Goal: Task Accomplishment & Management: Complete application form

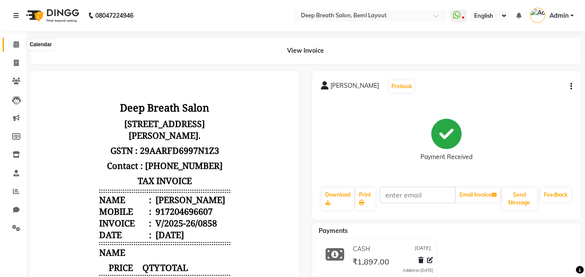
click at [16, 45] on icon at bounding box center [16, 44] width 6 height 6
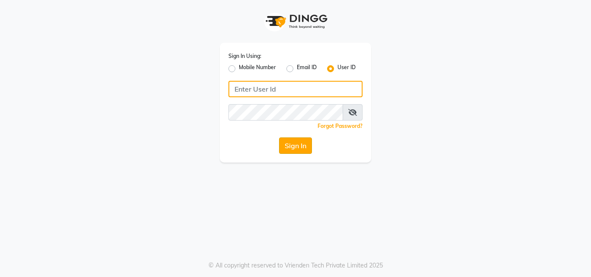
type input "deepbreath"
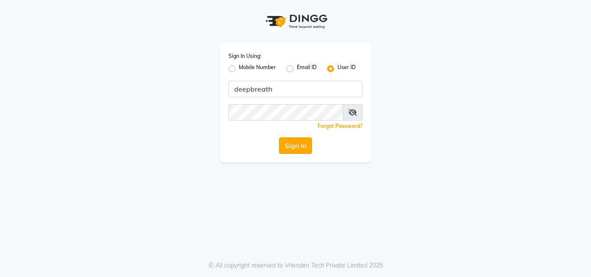
click at [298, 148] on button "Sign In" at bounding box center [295, 146] width 33 height 16
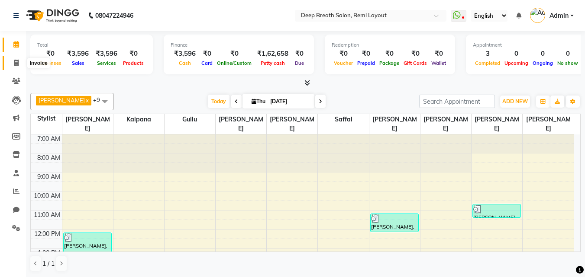
click at [19, 59] on span at bounding box center [16, 63] width 15 height 10
select select "4101"
select select "service"
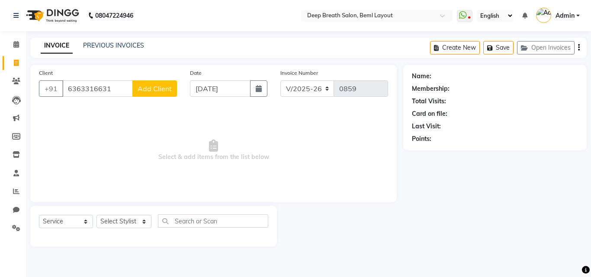
type input "6363316631"
click at [175, 84] on button "Add Client" at bounding box center [154, 89] width 45 height 16
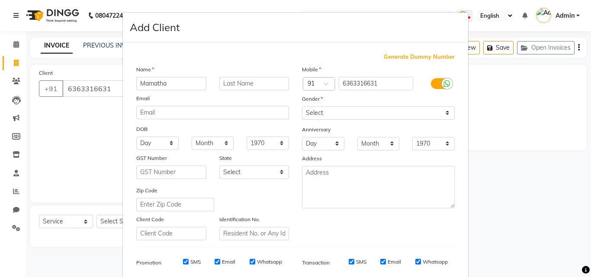
type input "Mamatha"
click at [364, 116] on select "Select Male Female Other Prefer Not To Say" at bounding box center [378, 112] width 153 height 13
select select "female"
click at [302, 106] on select "Select Male Female Other Prefer Not To Say" at bounding box center [378, 112] width 153 height 13
click at [155, 143] on select "Day 01 02 03 04 05 06 07 08 09 10 11 12 13 14 15 16 17 18 19 20 21 22 23 24 25 …" at bounding box center [157, 143] width 42 height 13
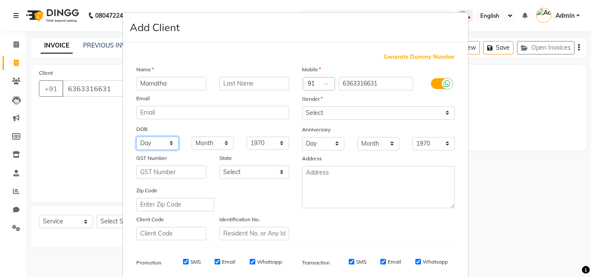
select select "04"
click at [136, 137] on select "Day 01 02 03 04 05 06 07 08 09 10 11 12 13 14 15 16 17 18 19 20 21 22 23 24 25 …" at bounding box center [157, 143] width 42 height 13
click at [210, 148] on select "Month January February March April May June July August September October Novem…" at bounding box center [213, 143] width 42 height 13
select select "01"
click at [192, 137] on select "Month January February March April May June July August September October Novem…" at bounding box center [213, 143] width 42 height 13
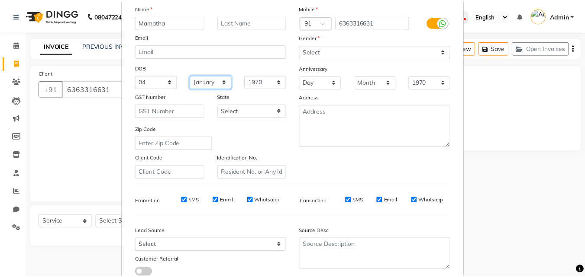
scroll to position [122, 0]
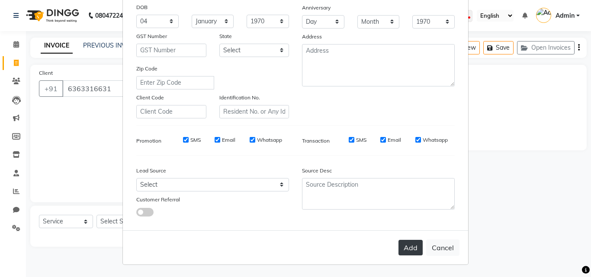
click at [406, 247] on button "Add" at bounding box center [411, 248] width 24 height 16
select select
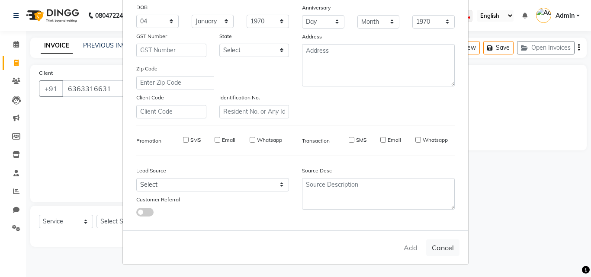
select select
checkbox input "false"
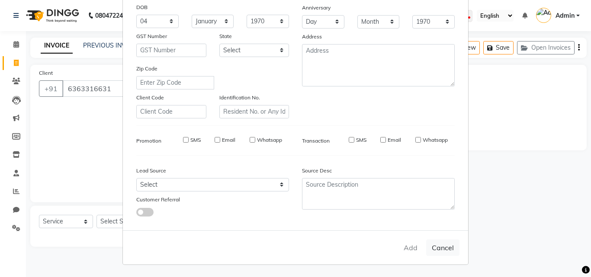
checkbox input "false"
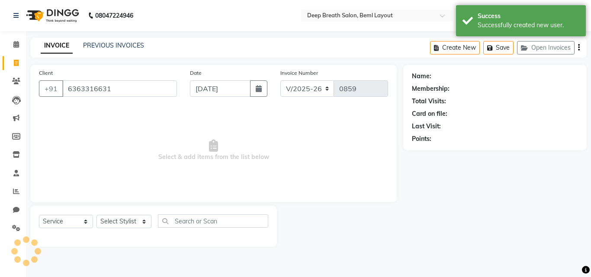
select select "1: Object"
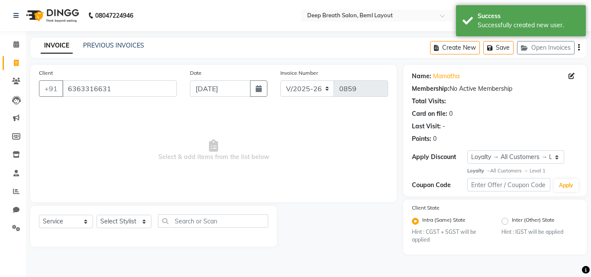
click at [124, 233] on div "Select Service Product Membership Package Voucher Prepaid Gift Card Select Styl…" at bounding box center [153, 225] width 229 height 20
click at [126, 223] on select "Select Stylist Ali Gufran Gullu Kalpana Munmun Roy Nagesh Pallavi Mam Pavithra …" at bounding box center [124, 221] width 55 height 13
select select "62687"
click at [97, 215] on select "Select Stylist Ali Gufran Gullu Kalpana Munmun Roy Nagesh Pallavi Mam Pavithra …" at bounding box center [124, 221] width 55 height 13
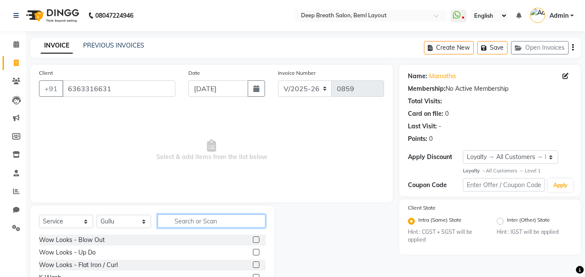
click at [205, 227] on input "text" at bounding box center [212, 221] width 108 height 13
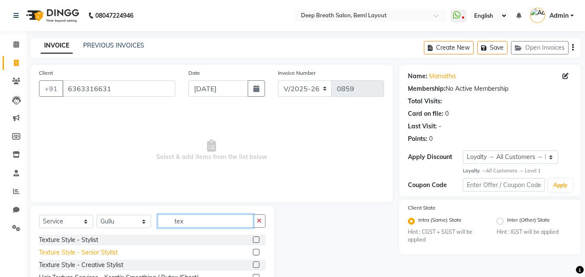
type input "tex"
click at [109, 253] on div "Texture Style - Senior Stylist" at bounding box center [78, 252] width 79 height 9
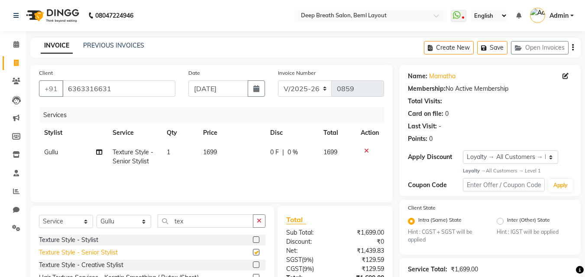
checkbox input "false"
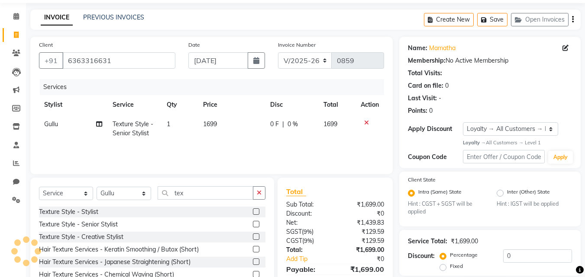
scroll to position [100, 0]
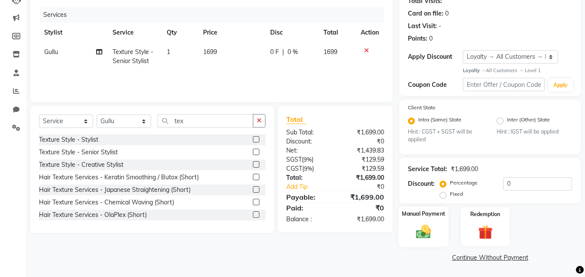
click at [441, 236] on div "Manual Payment" at bounding box center [423, 226] width 51 height 41
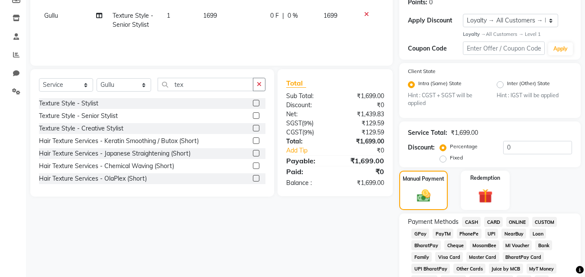
scroll to position [187, 0]
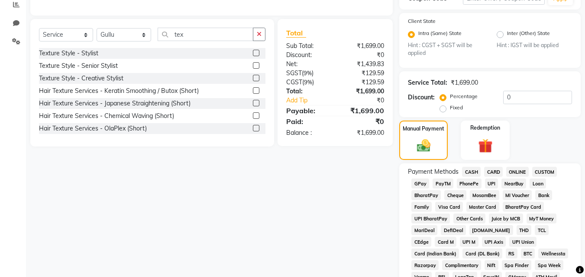
click at [472, 174] on span "CASH" at bounding box center [471, 172] width 19 height 10
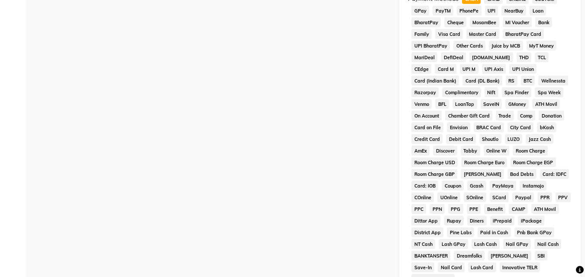
scroll to position [470, 0]
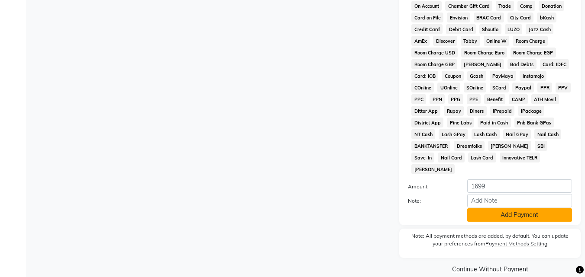
click at [525, 209] on button "Add Payment" at bounding box center [519, 215] width 105 height 13
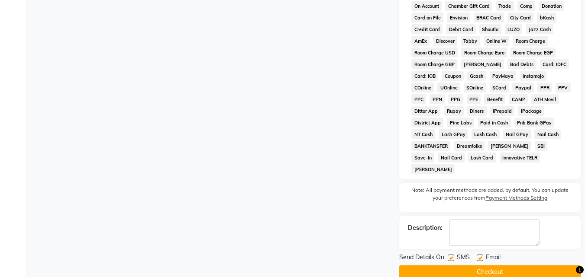
click at [480, 266] on button "Checkout" at bounding box center [489, 272] width 181 height 13
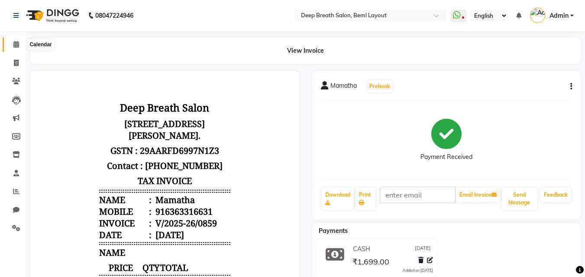
click at [16, 48] on span at bounding box center [16, 45] width 15 height 10
